Goal: Find specific fact: Find specific fact

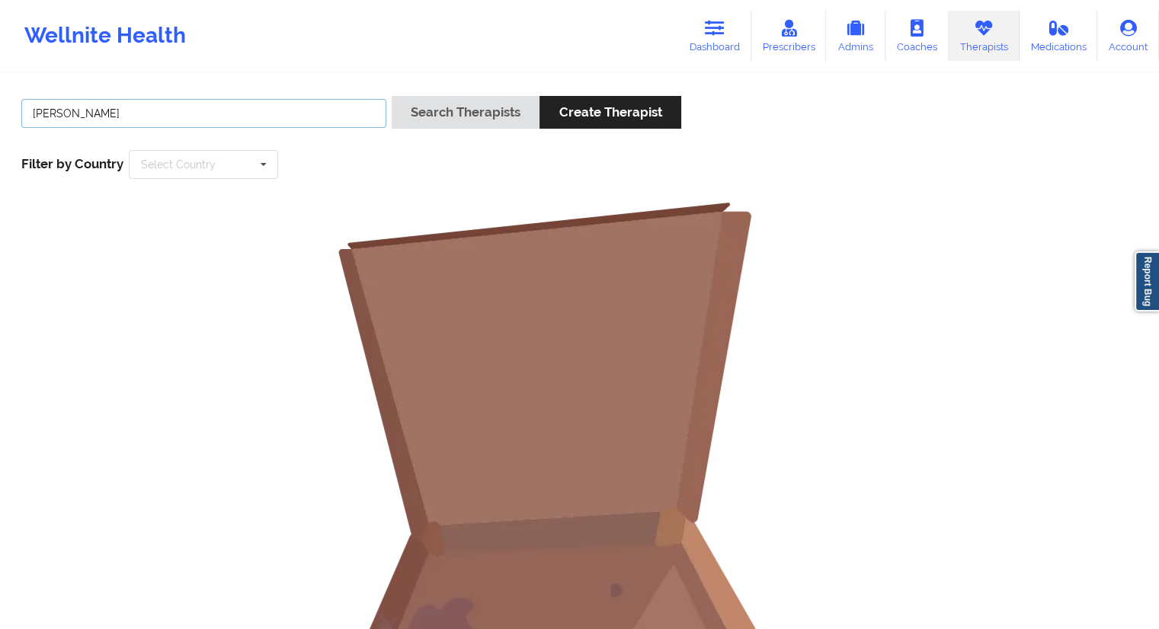
click at [252, 104] on input "[PERSON_NAME]" at bounding box center [203, 113] width 365 height 29
click at [713, 26] on icon at bounding box center [715, 28] width 20 height 17
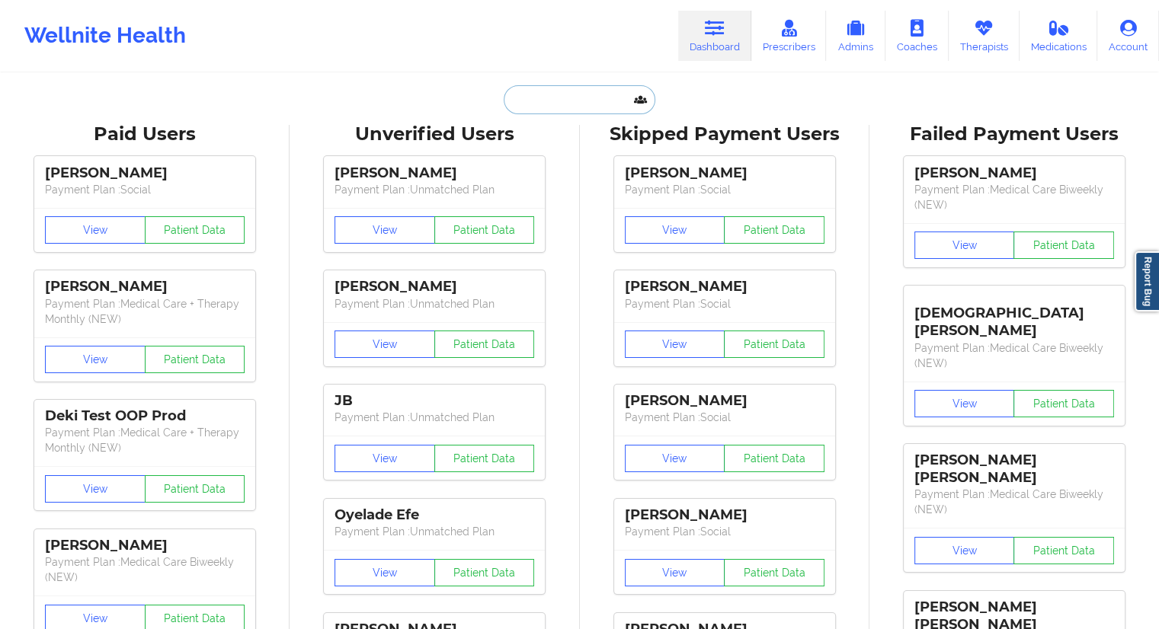
click at [543, 89] on input "text" at bounding box center [579, 99] width 151 height 29
paste input "[PERSON_NAME][EMAIL_ADDRESS][PERSON_NAME][DOMAIN_NAME]"
type input "[PERSON_NAME][EMAIL_ADDRESS][PERSON_NAME][DOMAIN_NAME]"
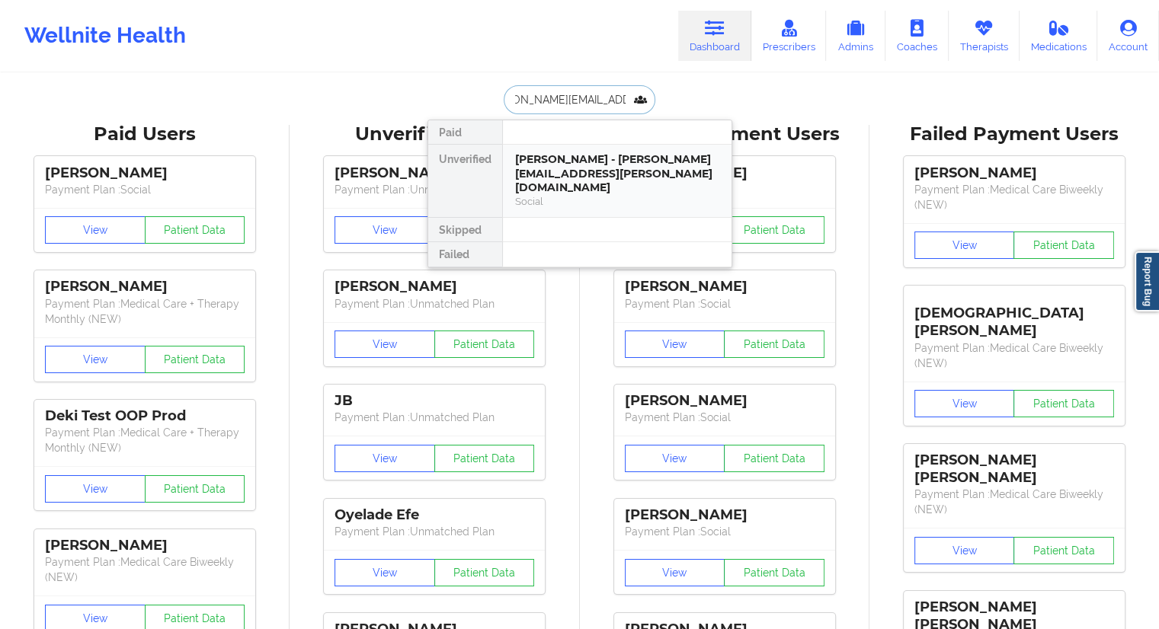
click at [564, 157] on div "[PERSON_NAME] - [PERSON_NAME][EMAIL_ADDRESS][PERSON_NAME][DOMAIN_NAME]" at bounding box center [617, 173] width 204 height 43
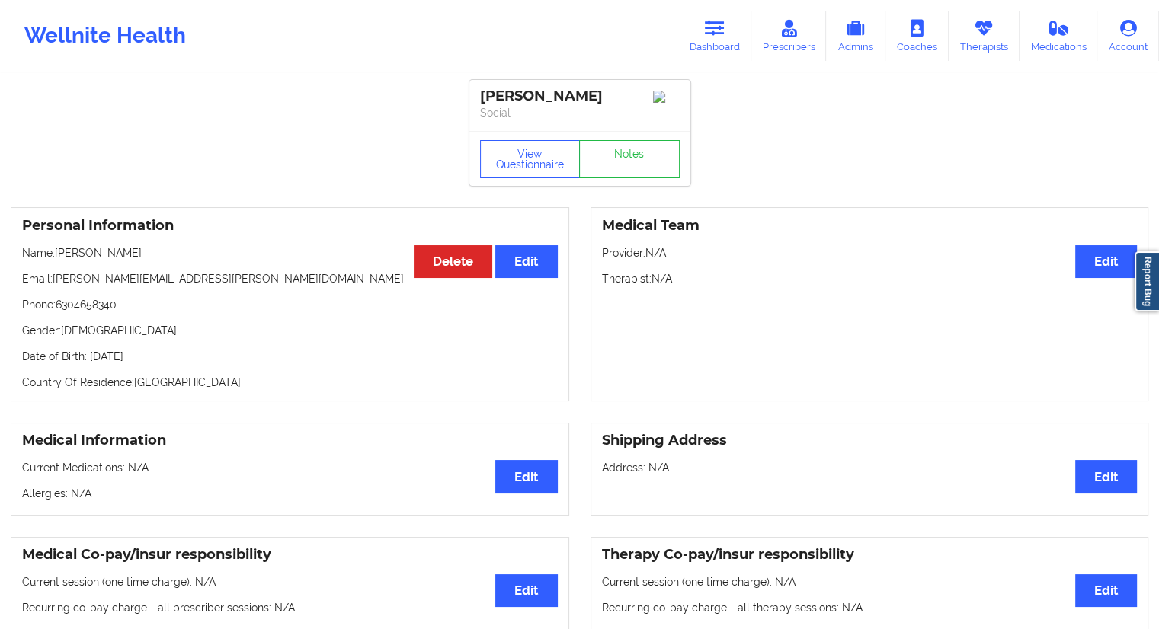
drag, startPoint x: 154, startPoint y: 257, endPoint x: 53, endPoint y: 256, distance: 101.4
click at [53, 256] on p "Name: [PERSON_NAME]" at bounding box center [290, 252] width 536 height 15
click at [155, 261] on p "Name: [PERSON_NAME]" at bounding box center [290, 252] width 536 height 15
drag, startPoint x: 153, startPoint y: 260, endPoint x: 99, endPoint y: 260, distance: 54.1
click at [99, 260] on p "Name: [PERSON_NAME]" at bounding box center [290, 252] width 536 height 15
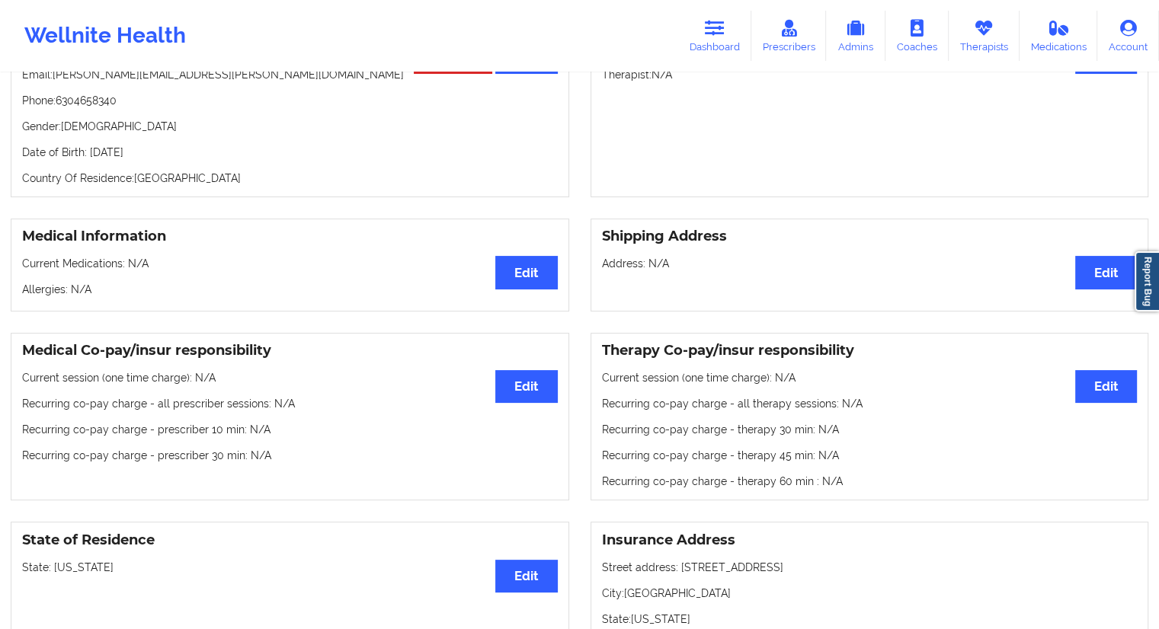
scroll to position [76, 0]
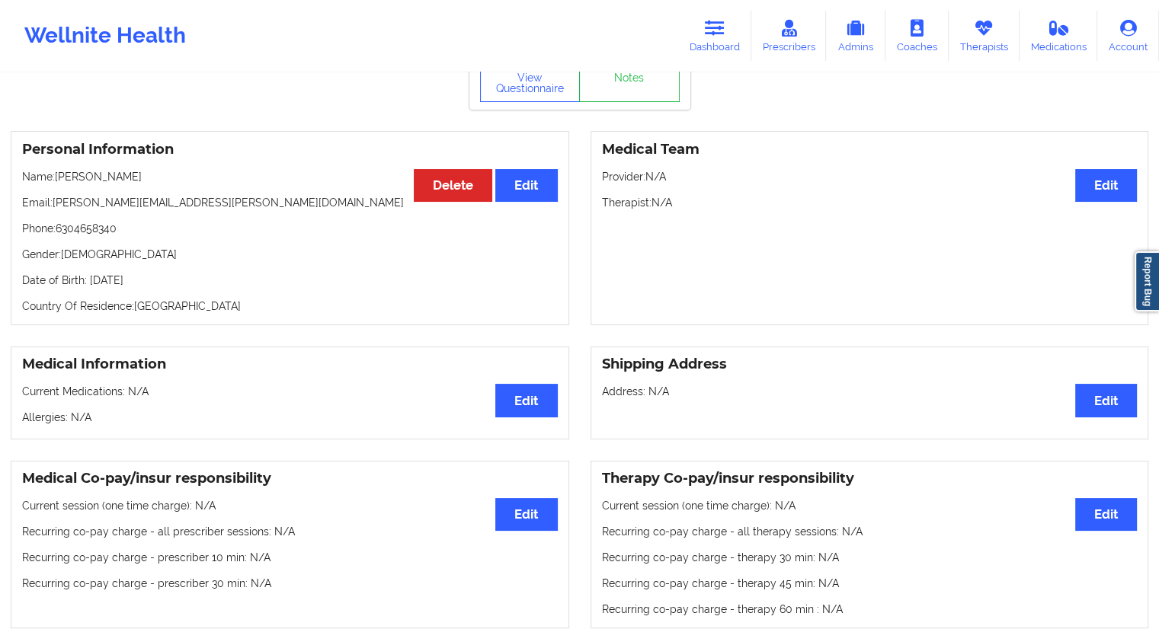
click at [152, 197] on div "Personal Information Edit Delete Name: [PERSON_NAME] Email: [PERSON_NAME][EMAIL…" at bounding box center [290, 228] width 559 height 194
drag, startPoint x: 149, startPoint y: 182, endPoint x: 56, endPoint y: 176, distance: 93.9
click at [56, 176] on p "Name: [PERSON_NAME]" at bounding box center [290, 176] width 536 height 15
copy p "[PERSON_NAME]"
drag, startPoint x: 196, startPoint y: 286, endPoint x: 175, endPoint y: 286, distance: 20.6
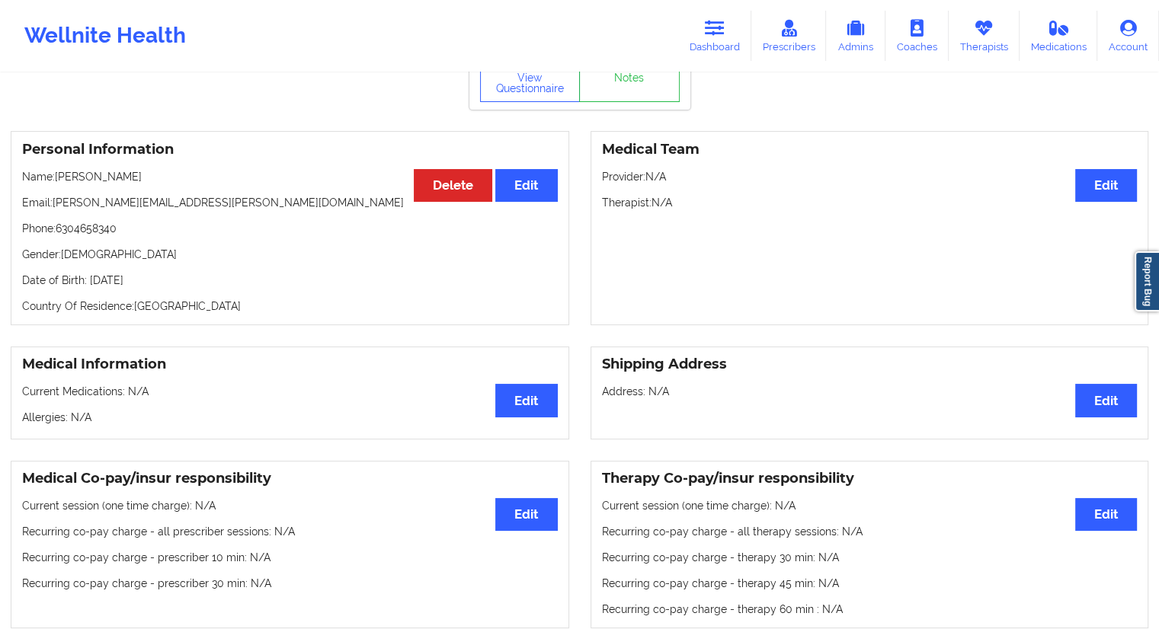
click at [175, 286] on p "Date of Birth: [DEMOGRAPHIC_DATA]" at bounding box center [290, 280] width 536 height 15
copy p "1997"
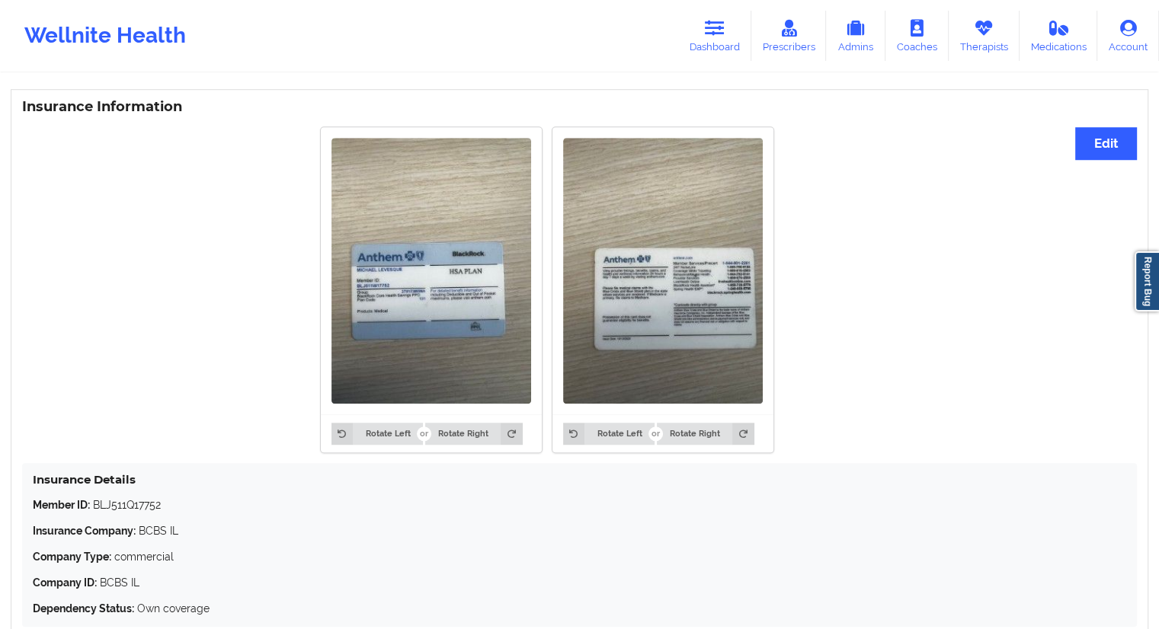
scroll to position [1205, 0]
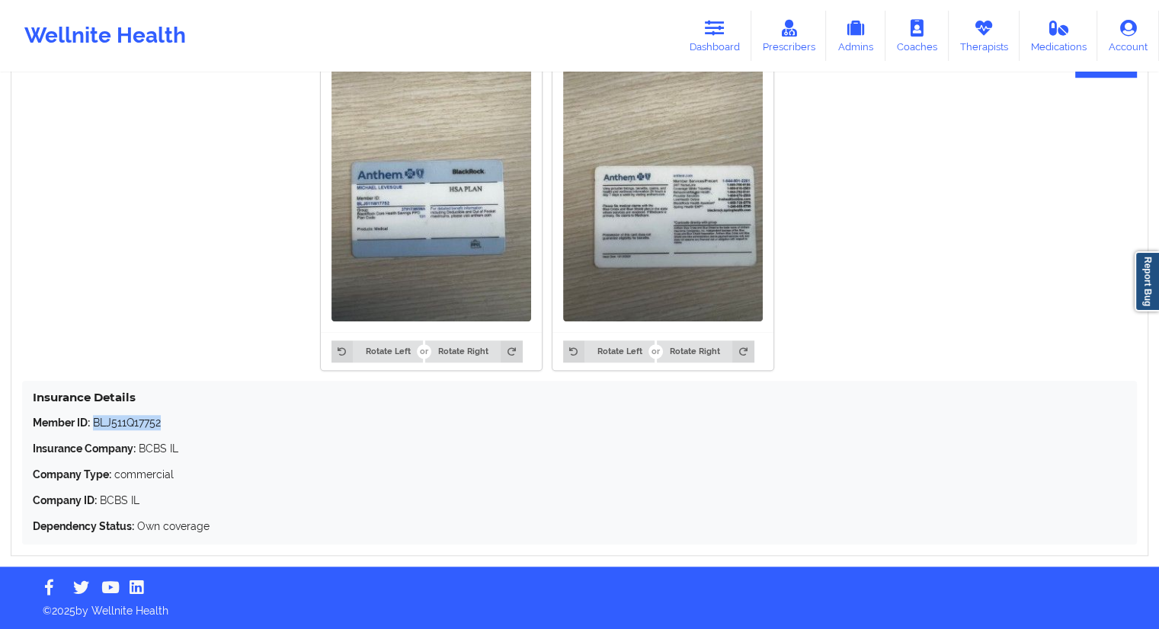
drag, startPoint x: 191, startPoint y: 424, endPoint x: 97, endPoint y: 421, distance: 94.5
click at [97, 421] on p "Member ID: BLJ511Q17752" at bounding box center [580, 422] width 1094 height 15
copy p "BLJ511Q17752"
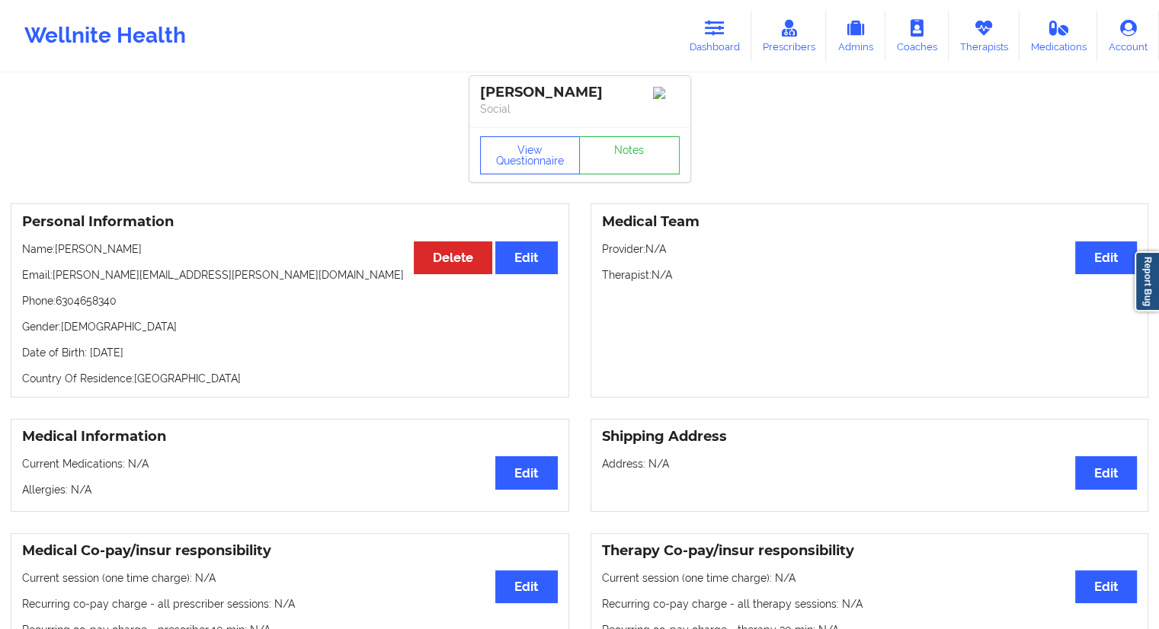
scroll to position [0, 0]
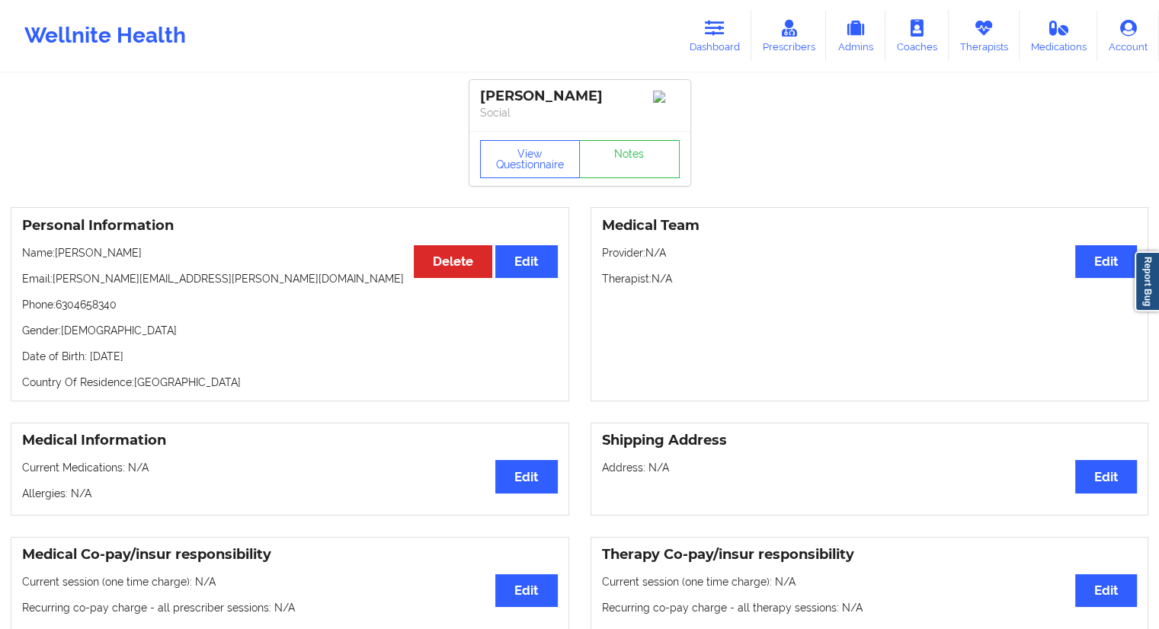
drag, startPoint x: 159, startPoint y: 257, endPoint x: 60, endPoint y: 254, distance: 98.4
click at [60, 254] on p "Name: [PERSON_NAME]" at bounding box center [290, 252] width 536 height 15
copy p "[PERSON_NAME]"
click at [129, 303] on p "Phone: [PHONE_NUMBER]" at bounding box center [290, 304] width 536 height 15
drag, startPoint x: 129, startPoint y: 307, endPoint x: 67, endPoint y: 314, distance: 62.1
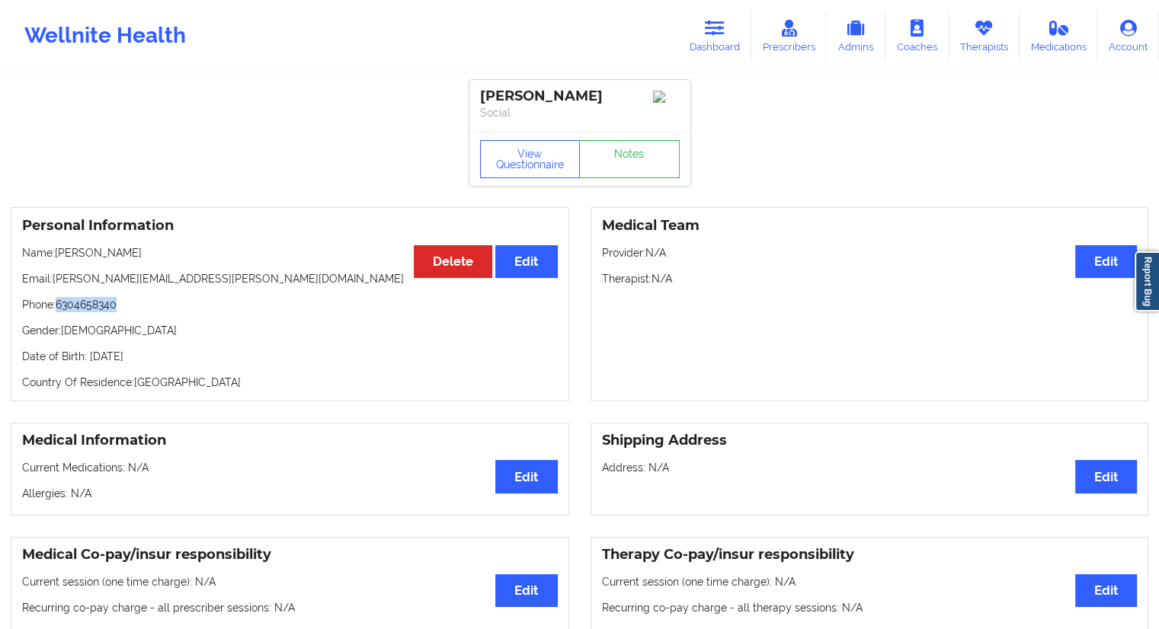
click at [59, 317] on div "Personal Information Edit Delete Name: [PERSON_NAME] Email: [PERSON_NAME][EMAIL…" at bounding box center [290, 304] width 559 height 194
copy div "Gender"
click at [143, 292] on div "Personal Information Edit Delete Name: [PERSON_NAME] Email: [PERSON_NAME][EMAIL…" at bounding box center [290, 304] width 559 height 194
drag, startPoint x: 131, startPoint y: 306, endPoint x: 64, endPoint y: 305, distance: 67.1
click at [59, 305] on p "Phone: [PHONE_NUMBER]" at bounding box center [290, 304] width 536 height 15
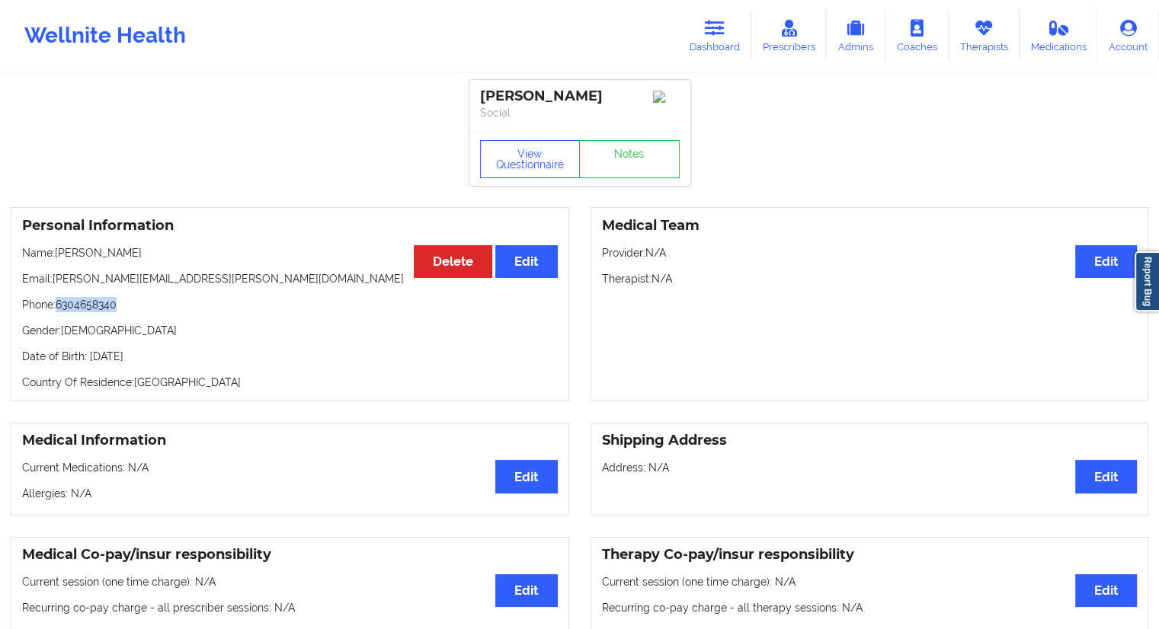
copy p "6304658340"
drag, startPoint x: 162, startPoint y: 252, endPoint x: 59, endPoint y: 263, distance: 103.4
click at [59, 261] on p "Name: [PERSON_NAME]" at bounding box center [290, 252] width 536 height 15
copy p "[PERSON_NAME]"
click at [1003, 45] on link "Therapists" at bounding box center [984, 36] width 71 height 50
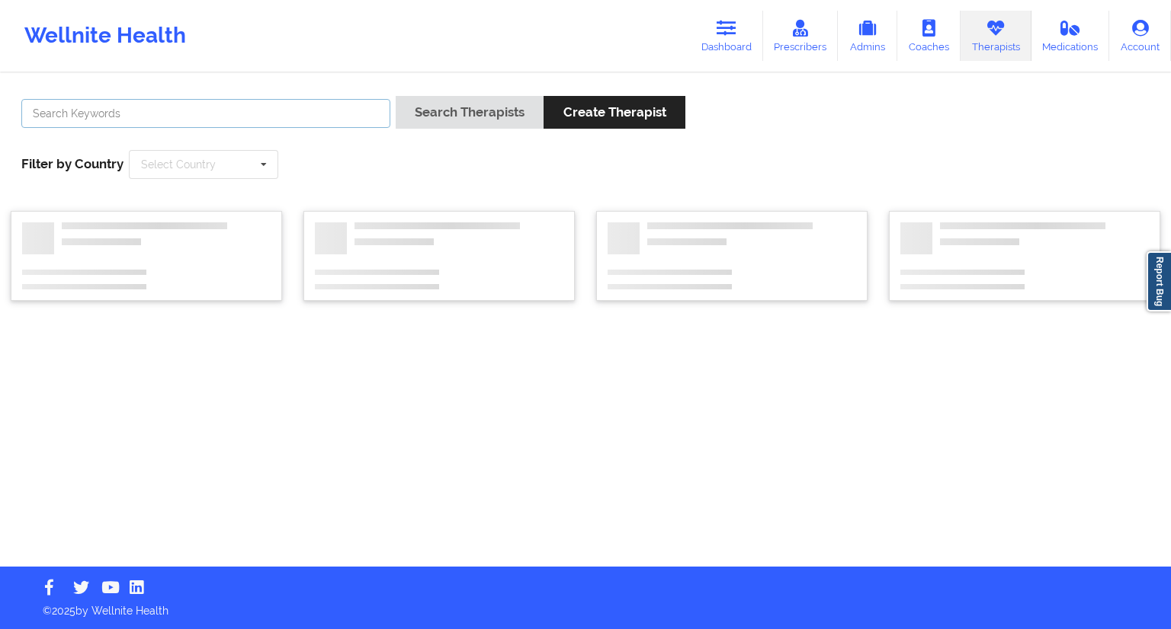
click at [306, 114] on input "text" at bounding box center [205, 113] width 369 height 29
paste input "[PERSON_NAME]"
type input "[PERSON_NAME]"
click at [429, 122] on button "Search Therapists" at bounding box center [470, 112] width 148 height 33
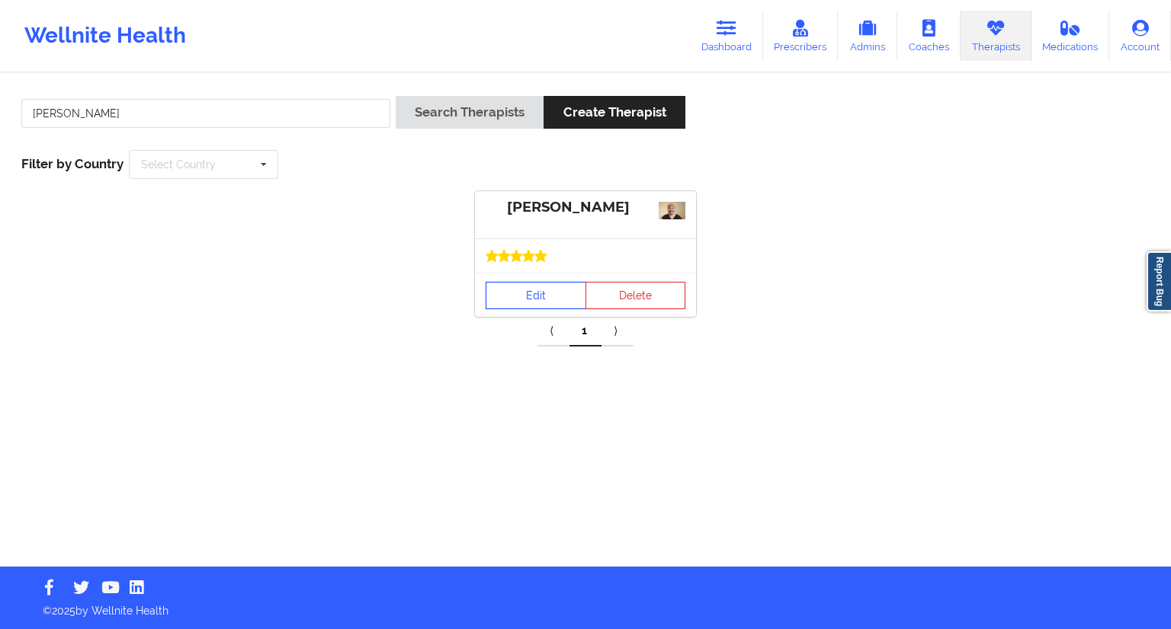
click at [540, 288] on link "Edit" at bounding box center [535, 295] width 101 height 27
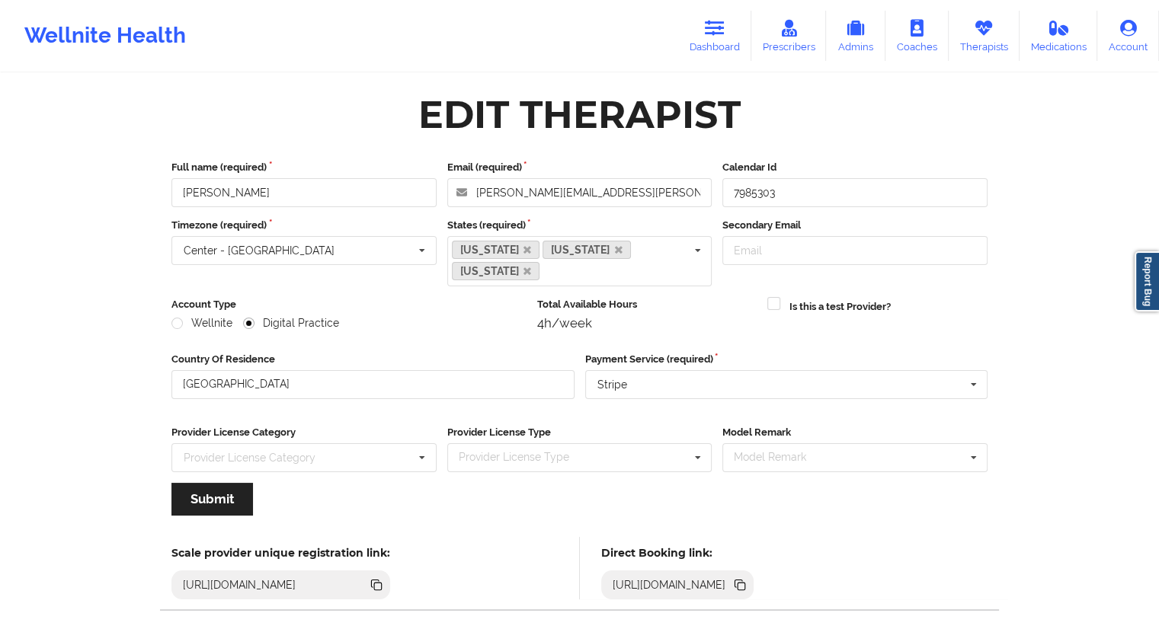
click at [748, 591] on icon at bounding box center [740, 585] width 17 height 17
click at [968, 40] on link "Therapists" at bounding box center [984, 36] width 71 height 50
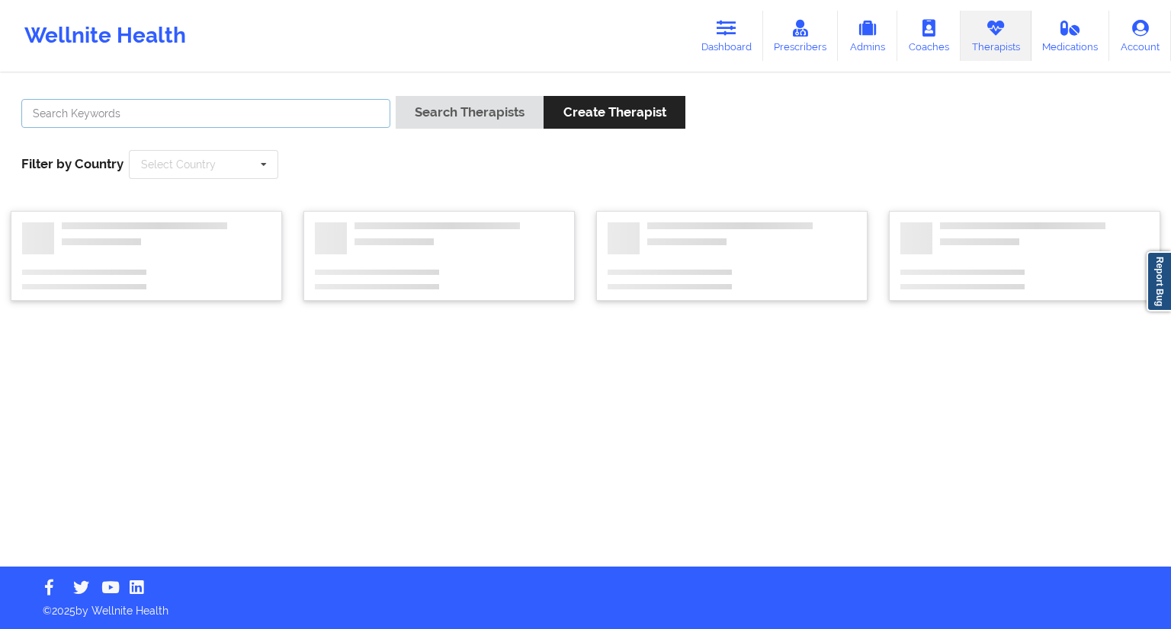
click at [159, 110] on input "text" at bounding box center [205, 113] width 369 height 29
paste input "[PERSON_NAME]"
type input "[PERSON_NAME]"
click at [438, 111] on button "Search Therapists" at bounding box center [470, 112] width 148 height 33
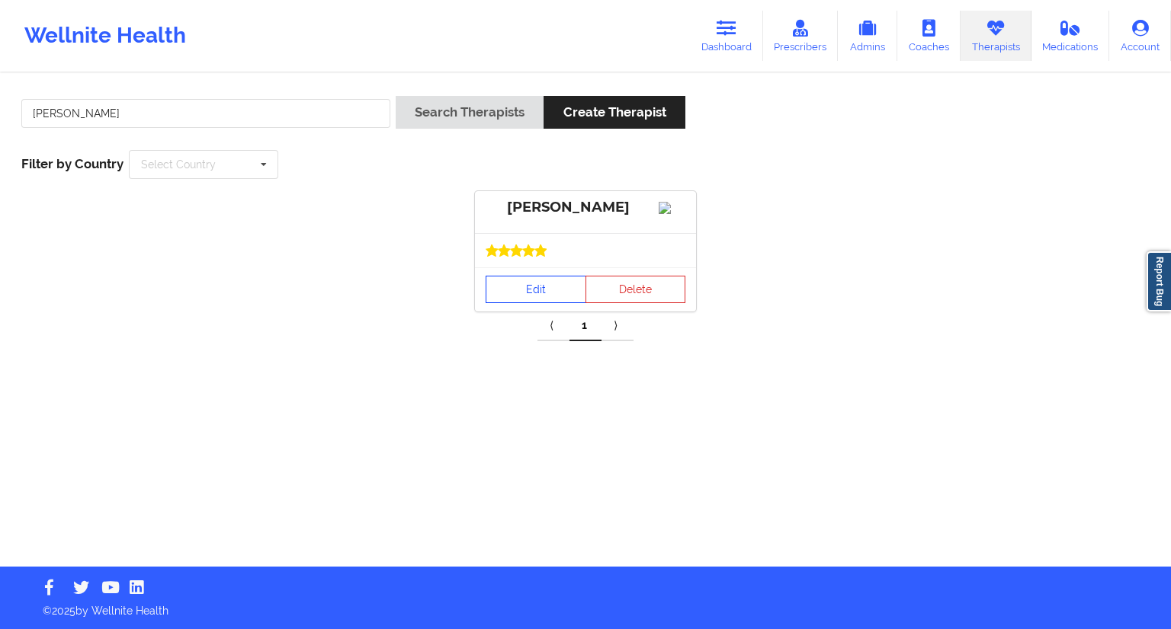
click at [525, 303] on link "Edit" at bounding box center [535, 289] width 101 height 27
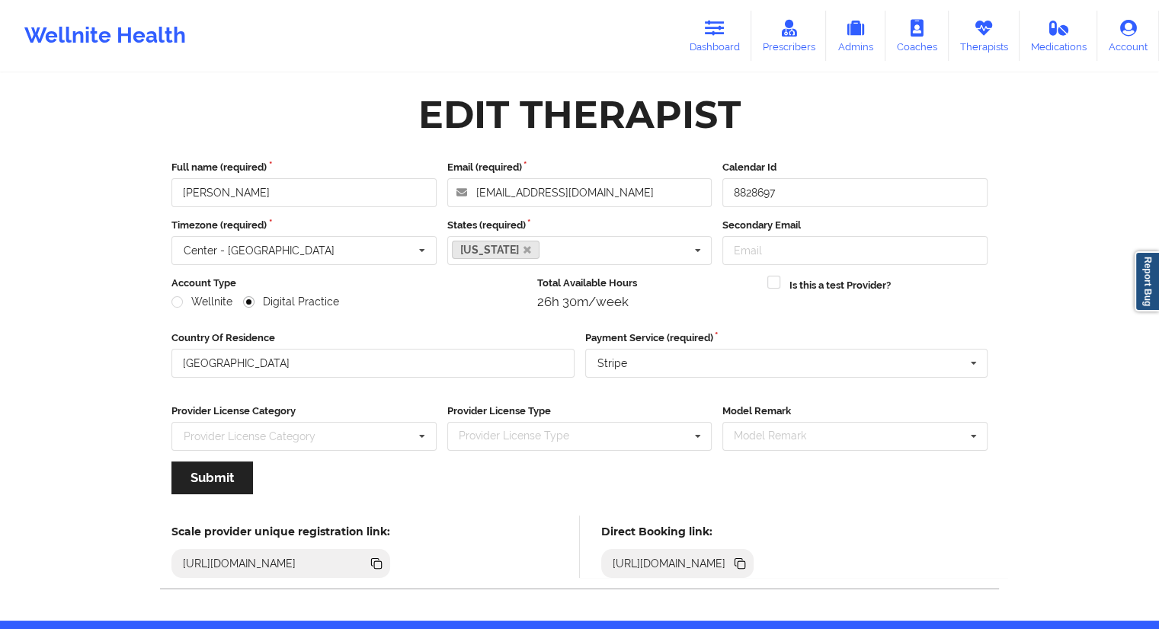
click at [745, 563] on icon at bounding box center [742, 566] width 8 height 8
click at [735, 42] on link "Dashboard" at bounding box center [714, 36] width 73 height 50
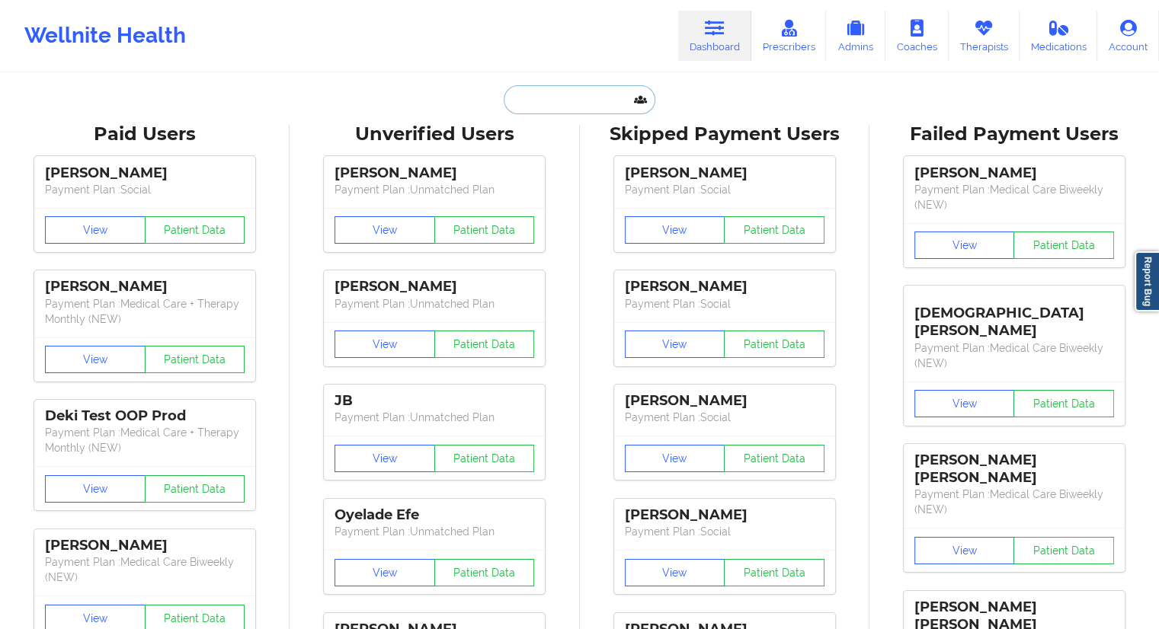
click at [546, 108] on input "text" at bounding box center [579, 99] width 151 height 29
paste input "[PERSON_NAME][EMAIL_ADDRESS][PERSON_NAME][DOMAIN_NAME]"
type input "[PERSON_NAME][EMAIL_ADDRESS][PERSON_NAME][DOMAIN_NAME]"
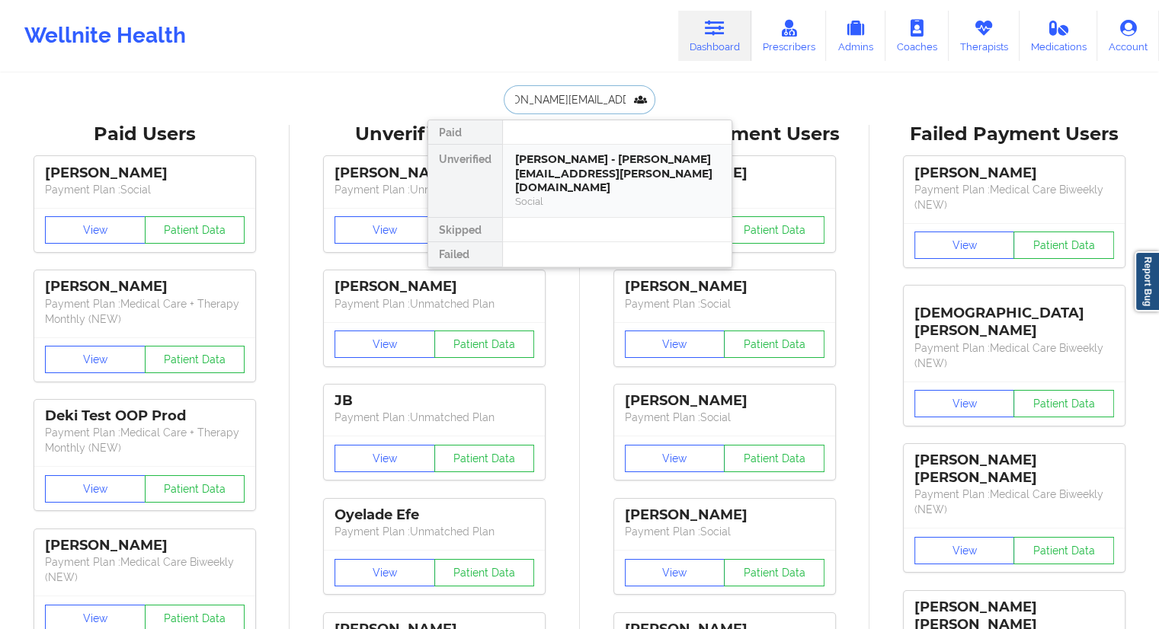
click at [544, 145] on div "[PERSON_NAME] - [PERSON_NAME][EMAIL_ADDRESS][PERSON_NAME][DOMAIN_NAME] Social" at bounding box center [617, 181] width 229 height 72
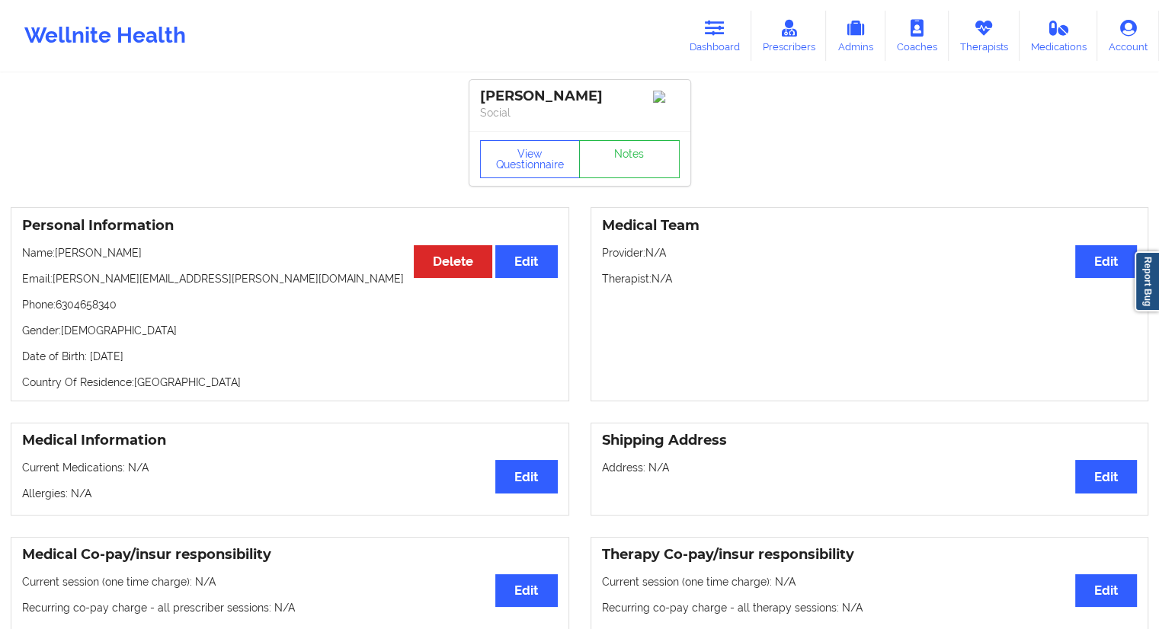
drag, startPoint x: 159, startPoint y: 254, endPoint x: 56, endPoint y: 257, distance: 102.2
click at [56, 257] on p "Name: [PERSON_NAME]" at bounding box center [290, 252] width 536 height 15
copy p "[PERSON_NAME]"
